Goal: Information Seeking & Learning: Check status

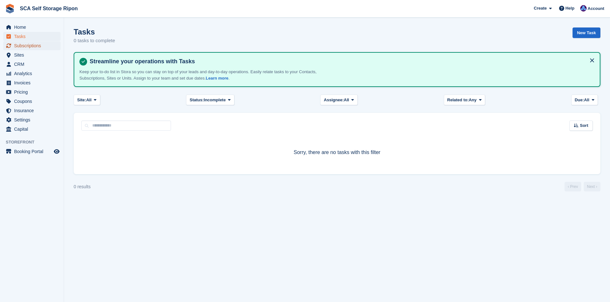
click at [40, 48] on span "Subscriptions" at bounding box center [33, 45] width 38 height 9
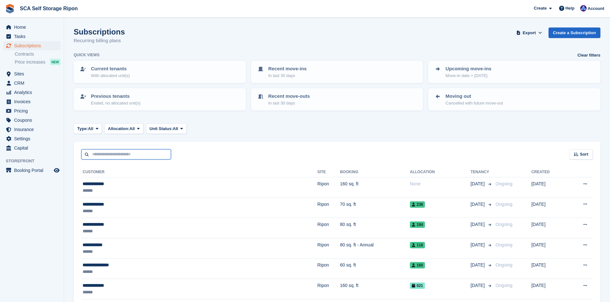
click at [106, 159] on input "text" at bounding box center [126, 154] width 90 height 11
type input "******"
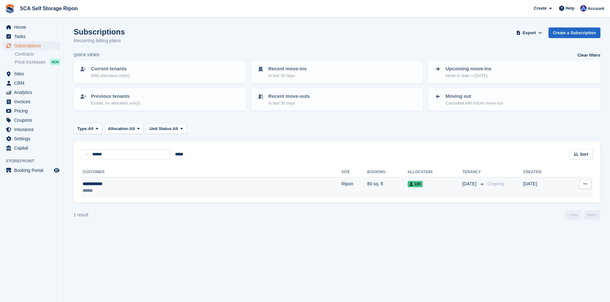
click at [136, 194] on td "**********" at bounding box center [211, 188] width 260 height 20
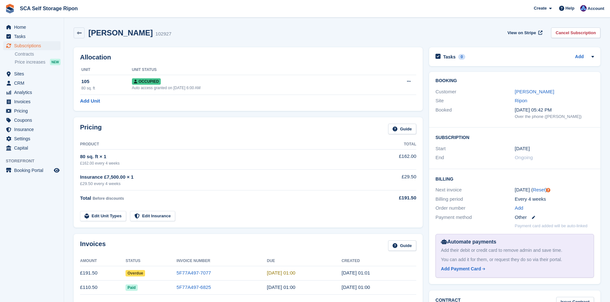
click at [532, 87] on div "Customer Peter Samson" at bounding box center [514, 91] width 158 height 9
click at [532, 89] on link "[PERSON_NAME]" at bounding box center [534, 91] width 39 height 5
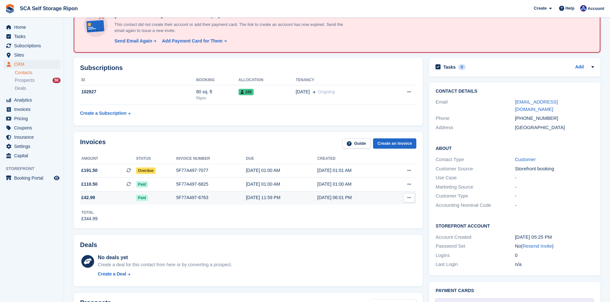
scroll to position [80, 0]
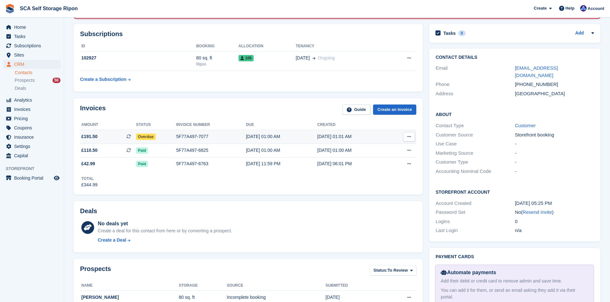
click at [223, 138] on div "5F77A497-7077" at bounding box center [211, 136] width 70 height 7
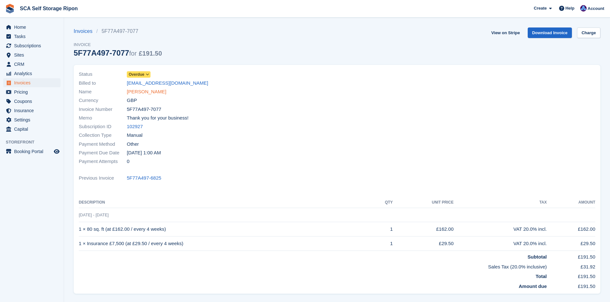
click at [152, 92] on link "[PERSON_NAME]" at bounding box center [146, 91] width 39 height 7
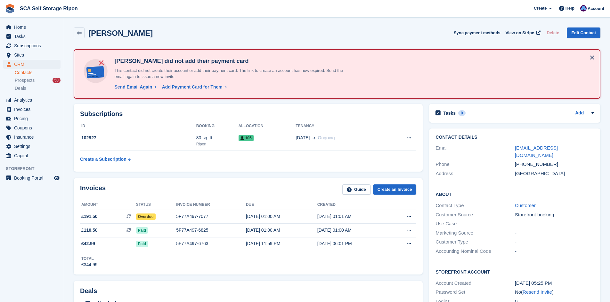
click at [550, 129] on div "Contact Details Email p.l.samson72@gmail.com Phone +447399487170 Address United…" at bounding box center [514, 157] width 171 height 56
click at [218, 216] on div "5F77A497-7077" at bounding box center [211, 216] width 70 height 7
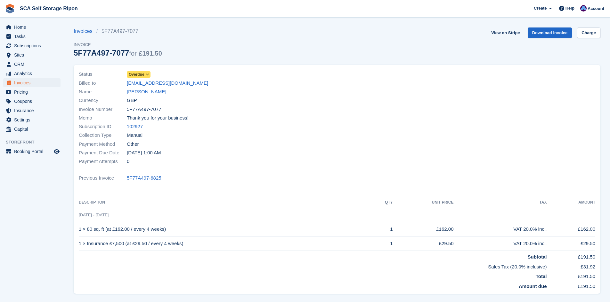
click at [135, 75] on span "Overdue" at bounding box center [137, 75] width 16 height 6
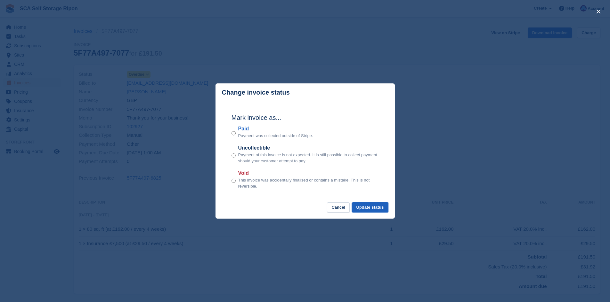
click at [368, 208] on button "Update status" at bounding box center [370, 208] width 36 height 11
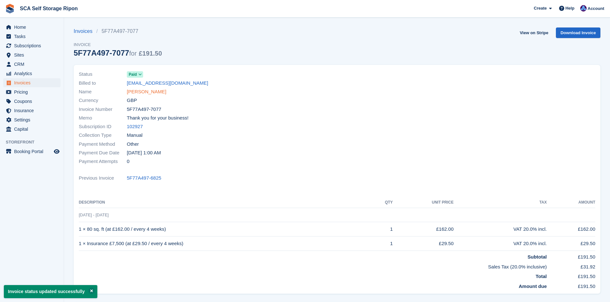
click at [151, 92] on link "Peter Samson" at bounding box center [146, 91] width 39 height 7
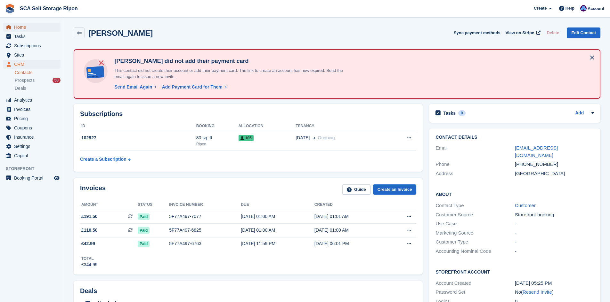
click at [29, 29] on span "Home" at bounding box center [33, 27] width 38 height 9
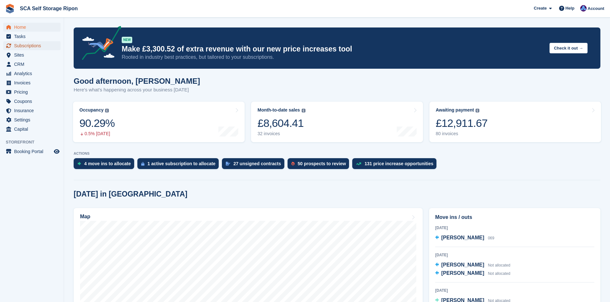
click at [26, 47] on span "Subscriptions" at bounding box center [33, 45] width 38 height 9
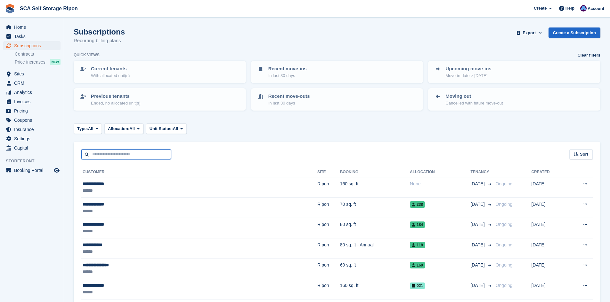
drag, startPoint x: 127, startPoint y: 154, endPoint x: 132, endPoint y: 149, distance: 7.2
click at [127, 154] on input "text" at bounding box center [126, 154] width 90 height 11
type input "******"
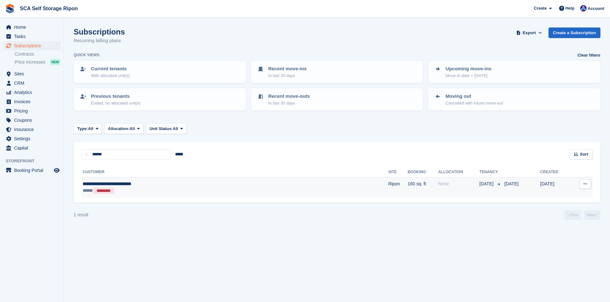
click at [142, 191] on div "***** *********" at bounding box center [175, 191] width 184 height 7
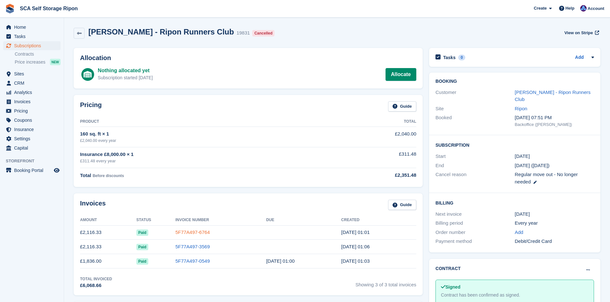
click at [175, 231] on link "5F77A497-6764" at bounding box center [192, 232] width 35 height 5
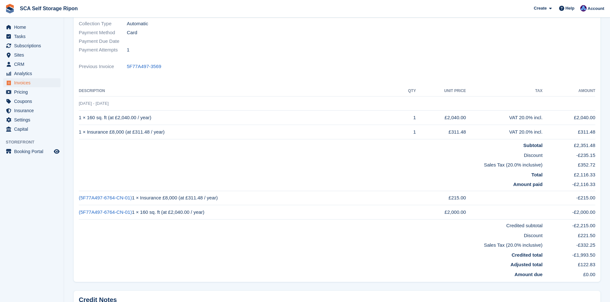
scroll to position [112, 0]
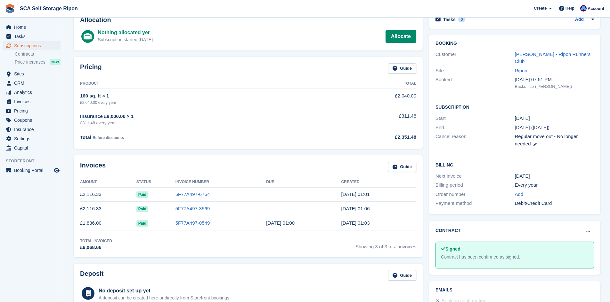
scroll to position [48, 0]
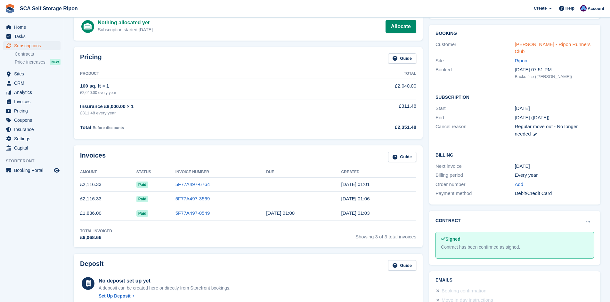
click at [553, 44] on link "Lesley Willoughby - Ripon Runners Club" at bounding box center [553, 48] width 76 height 13
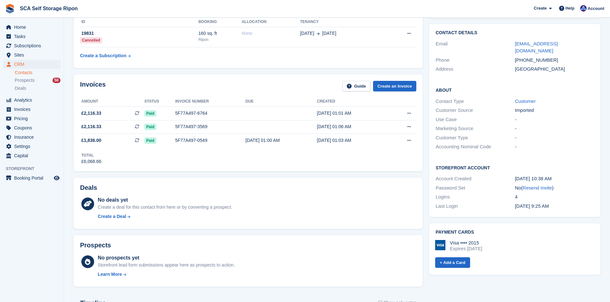
scroll to position [34, 0]
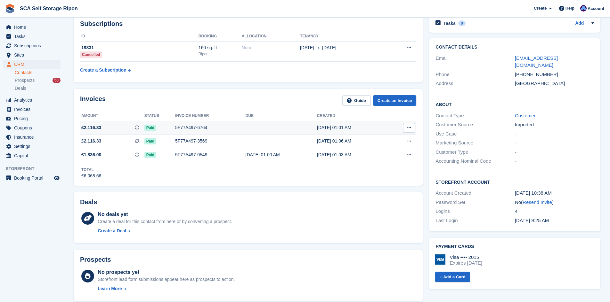
click at [192, 126] on div "5F77A497-6764" at bounding box center [210, 128] width 70 height 7
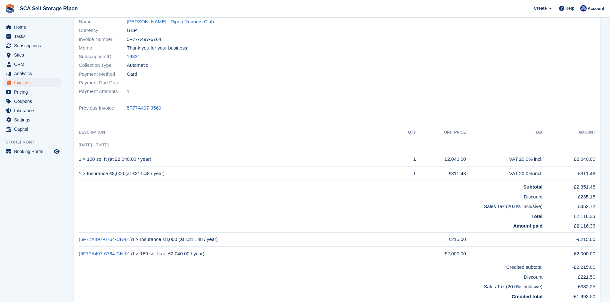
scroll to position [112, 0]
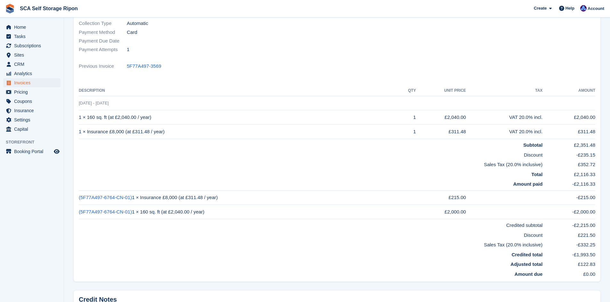
click at [320, 164] on td "Sales Tax (20.0% inclusive)" at bounding box center [310, 164] width 463 height 10
click at [377, 188] on td "Amount paid" at bounding box center [310, 184] width 463 height 12
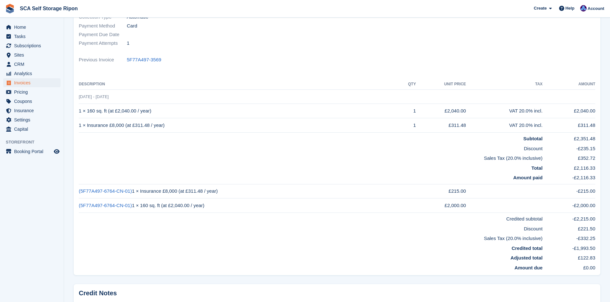
scroll to position [120, 0]
click at [23, 25] on span "Home" at bounding box center [33, 27] width 38 height 9
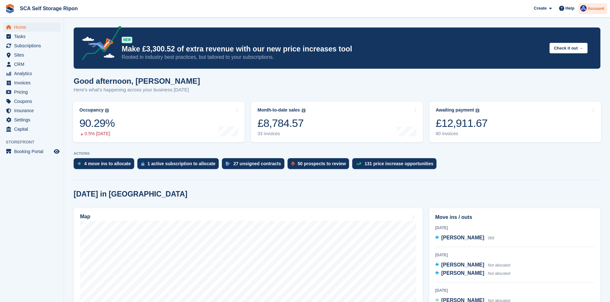
click at [596, 9] on span "Account" at bounding box center [595, 8] width 17 height 6
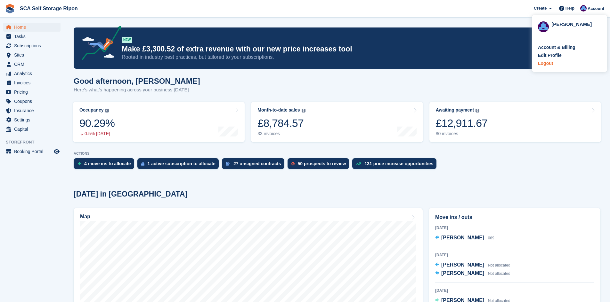
click at [543, 66] on div "Logout" at bounding box center [545, 63] width 15 height 7
